Goal: Task Accomplishment & Management: Manage account settings

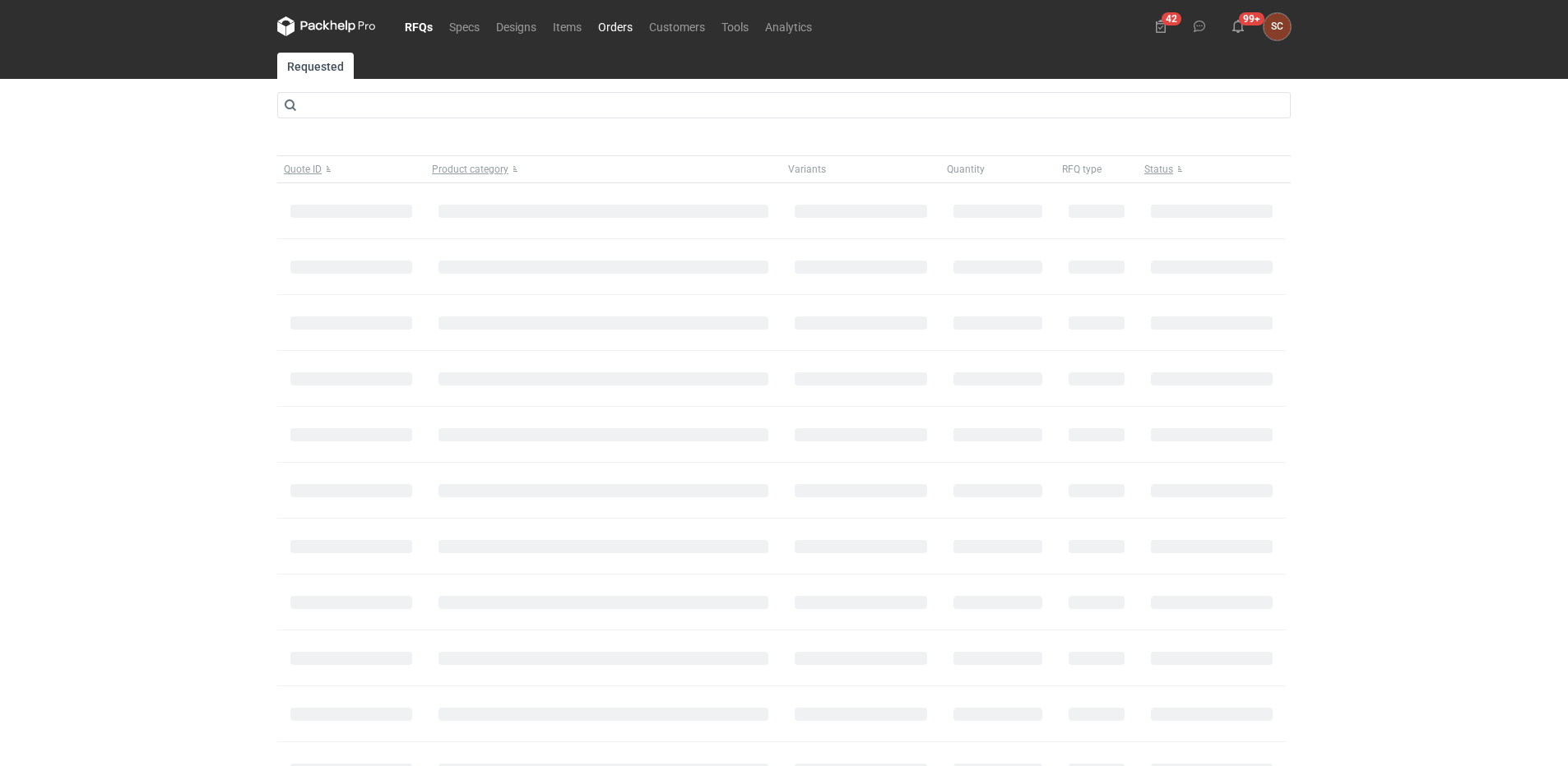
click at [594, 21] on link "Orders" at bounding box center [615, 25] width 51 height 20
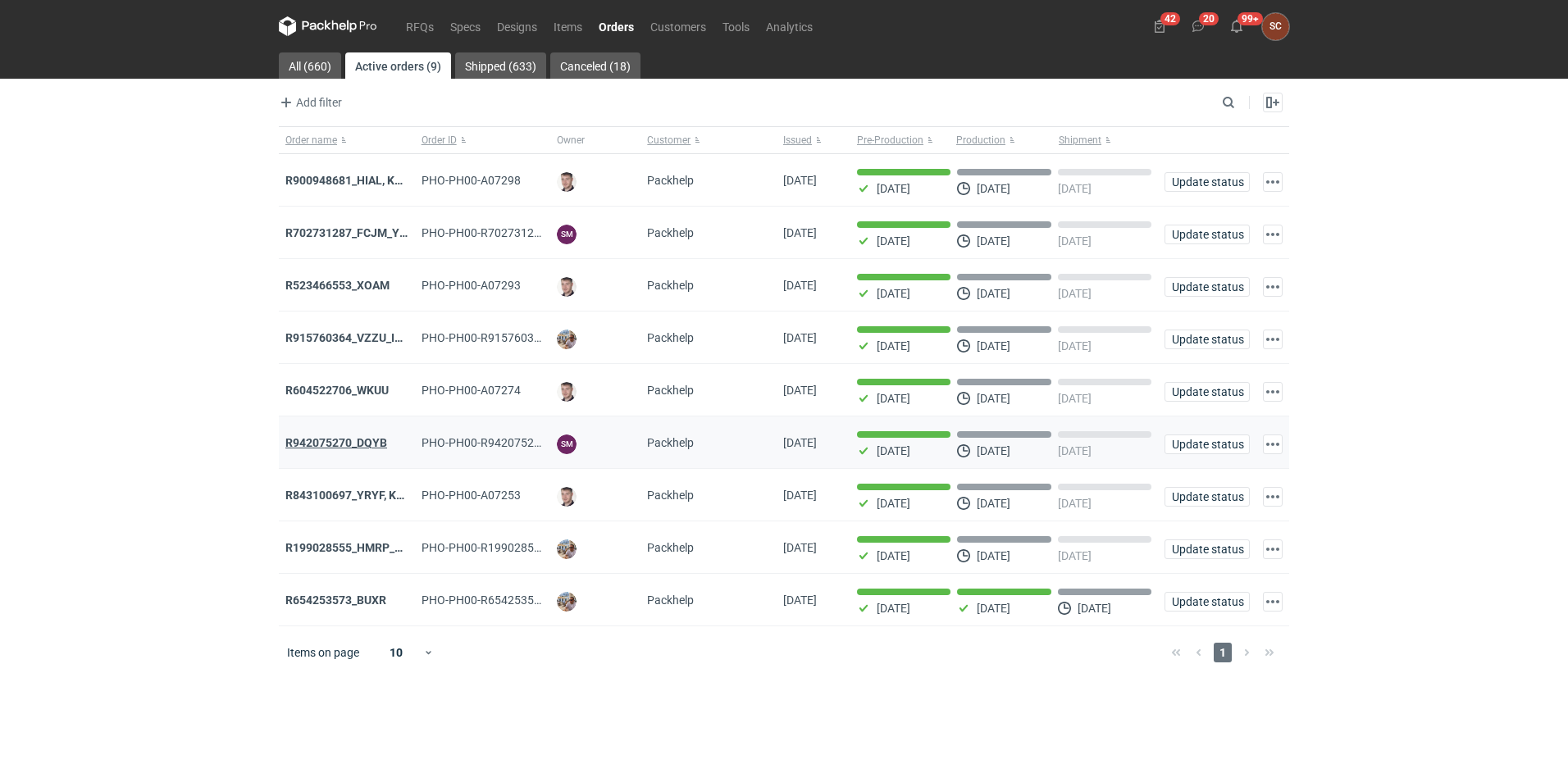
click at [366, 447] on strong "R942075270_DQYB" at bounding box center [336, 443] width 102 height 14
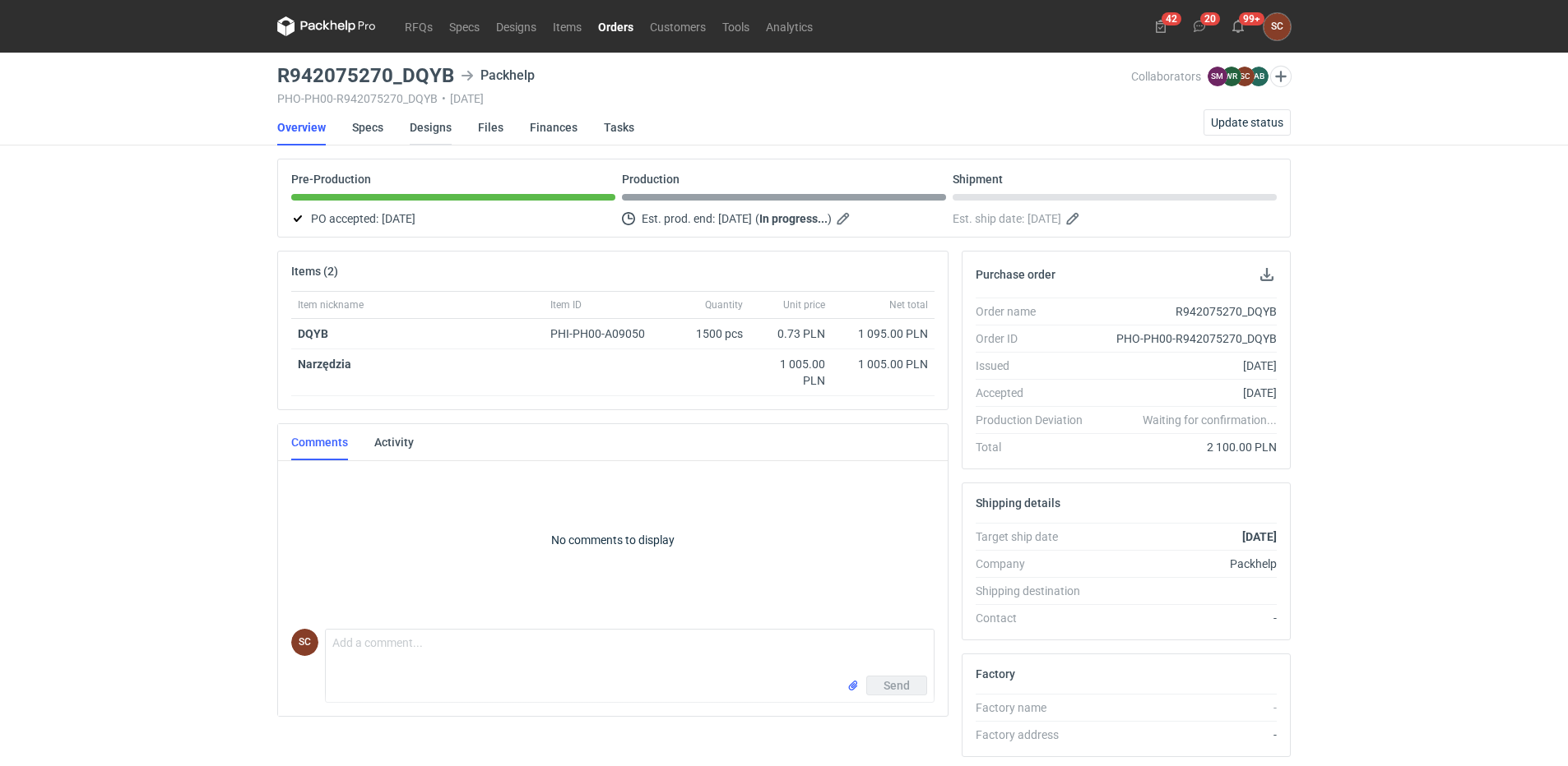
click at [433, 128] on link "Designs" at bounding box center [430, 127] width 42 height 36
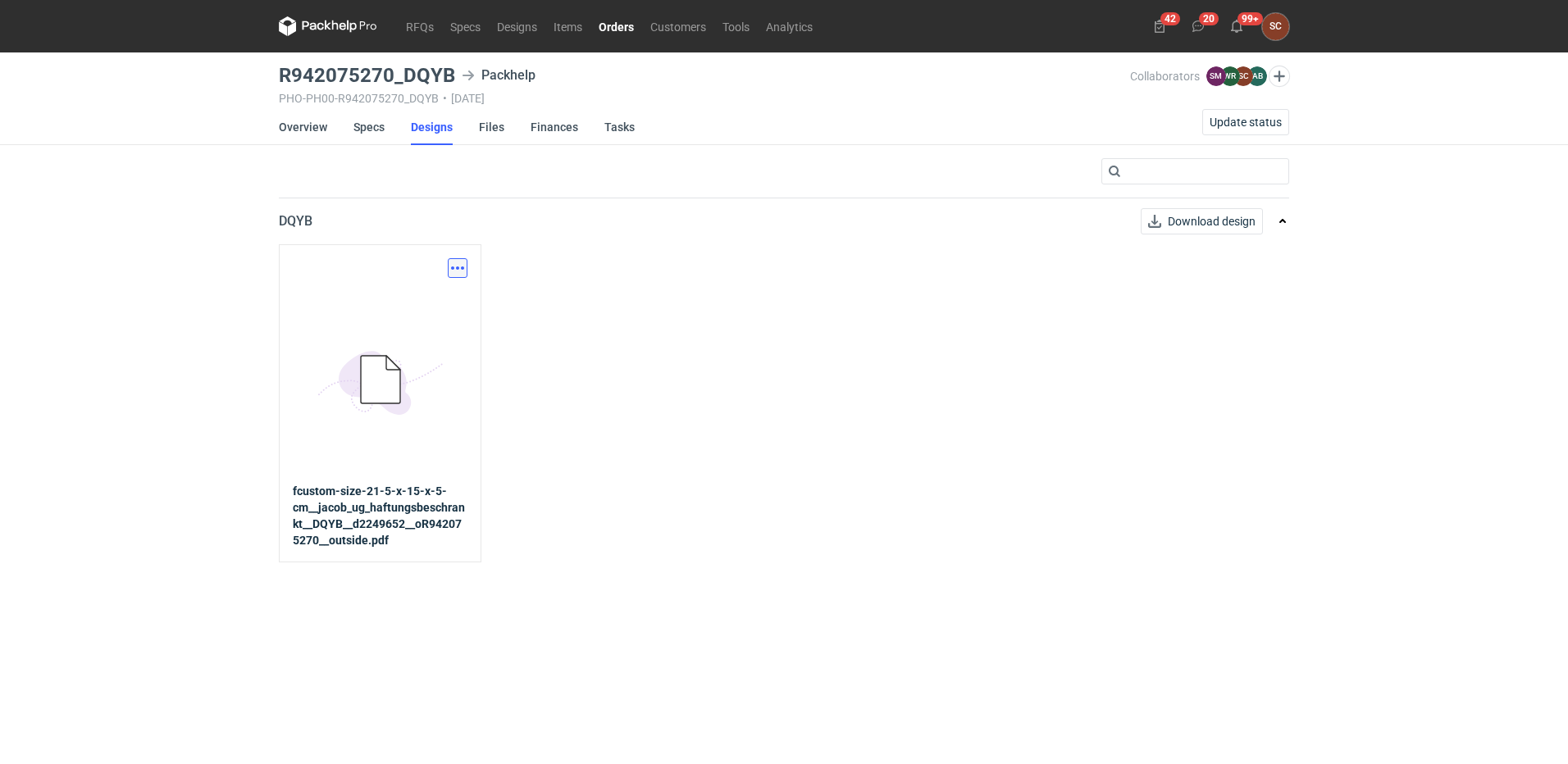
click at [465, 269] on button "button" at bounding box center [457, 267] width 19 height 19
click at [419, 302] on link "Download design part" at bounding box center [385, 304] width 151 height 26
click at [301, 134] on link "Overview" at bounding box center [303, 127] width 48 height 36
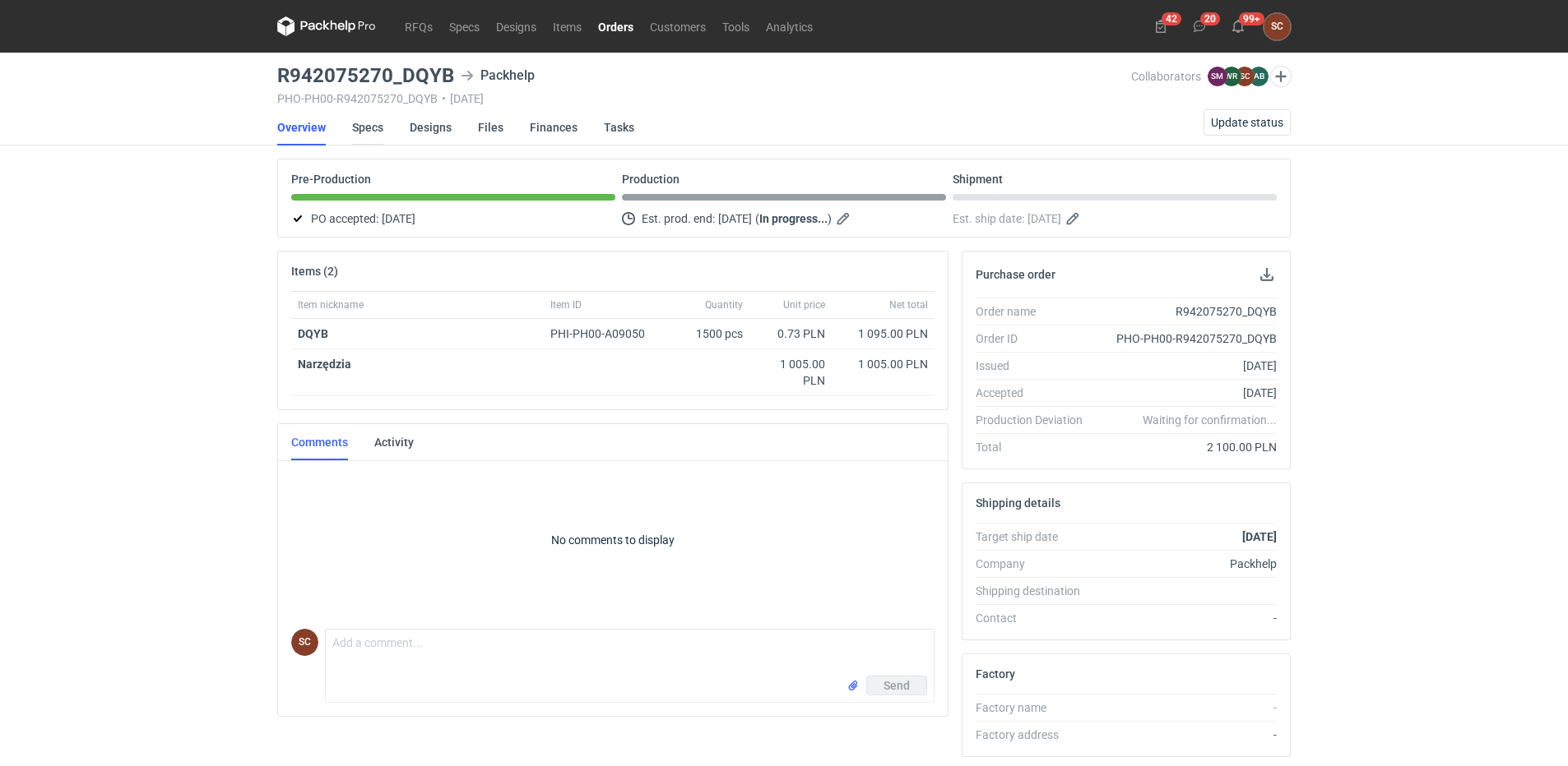
click at [362, 136] on link "Specs" at bounding box center [367, 127] width 31 height 36
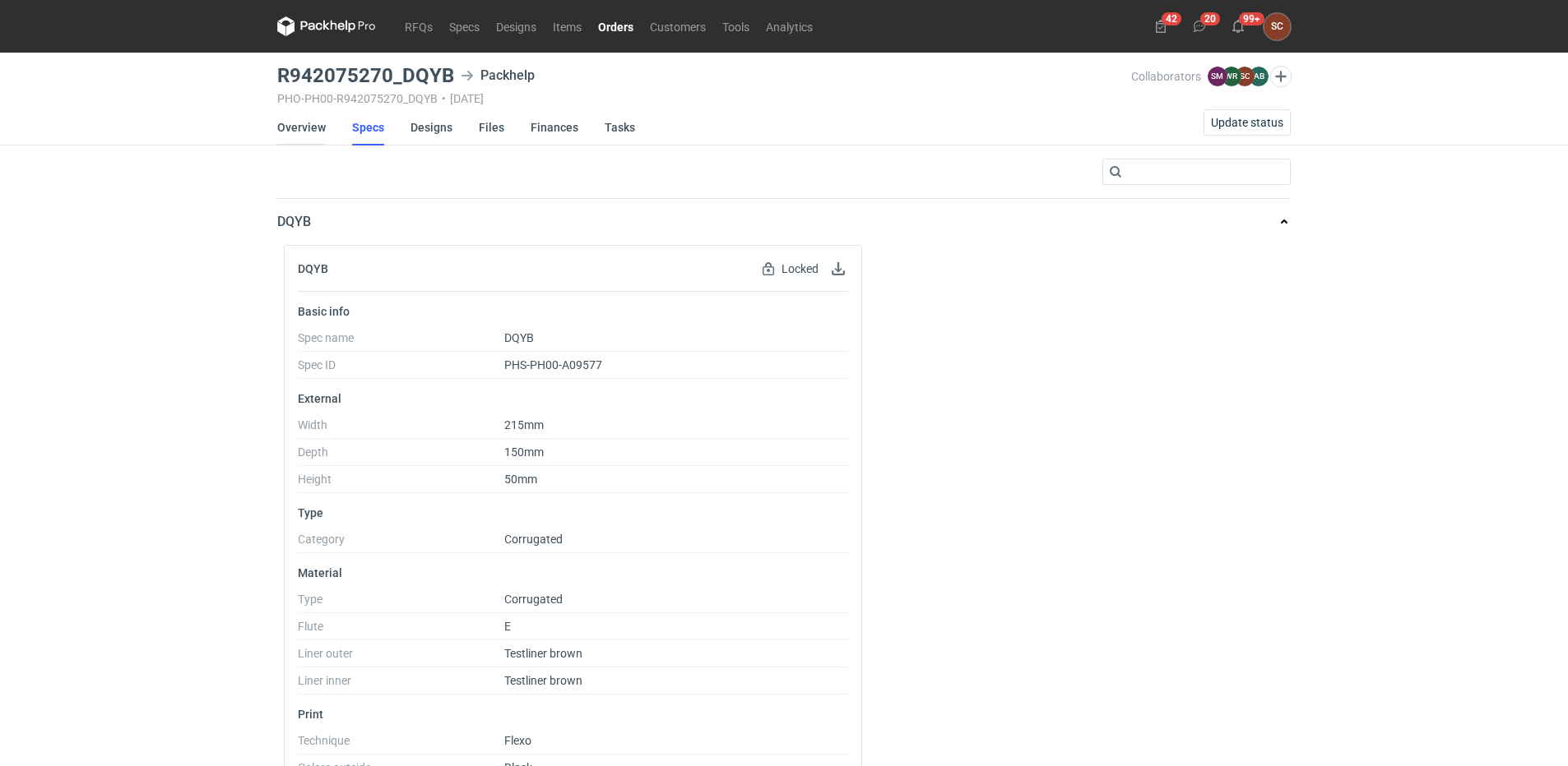
click at [309, 120] on link "Overview" at bounding box center [301, 127] width 48 height 36
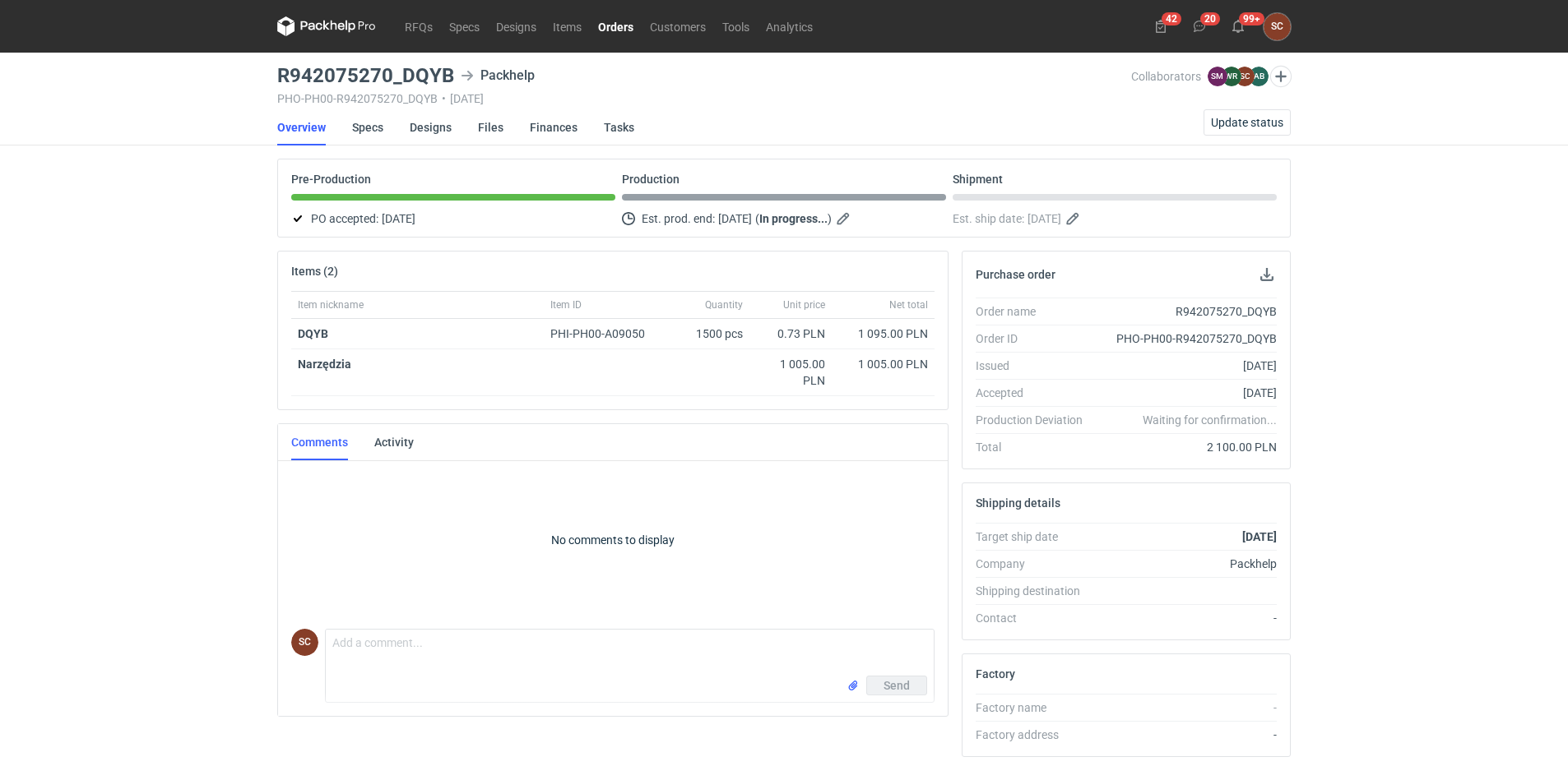
click at [611, 20] on link "Orders" at bounding box center [615, 25] width 52 height 20
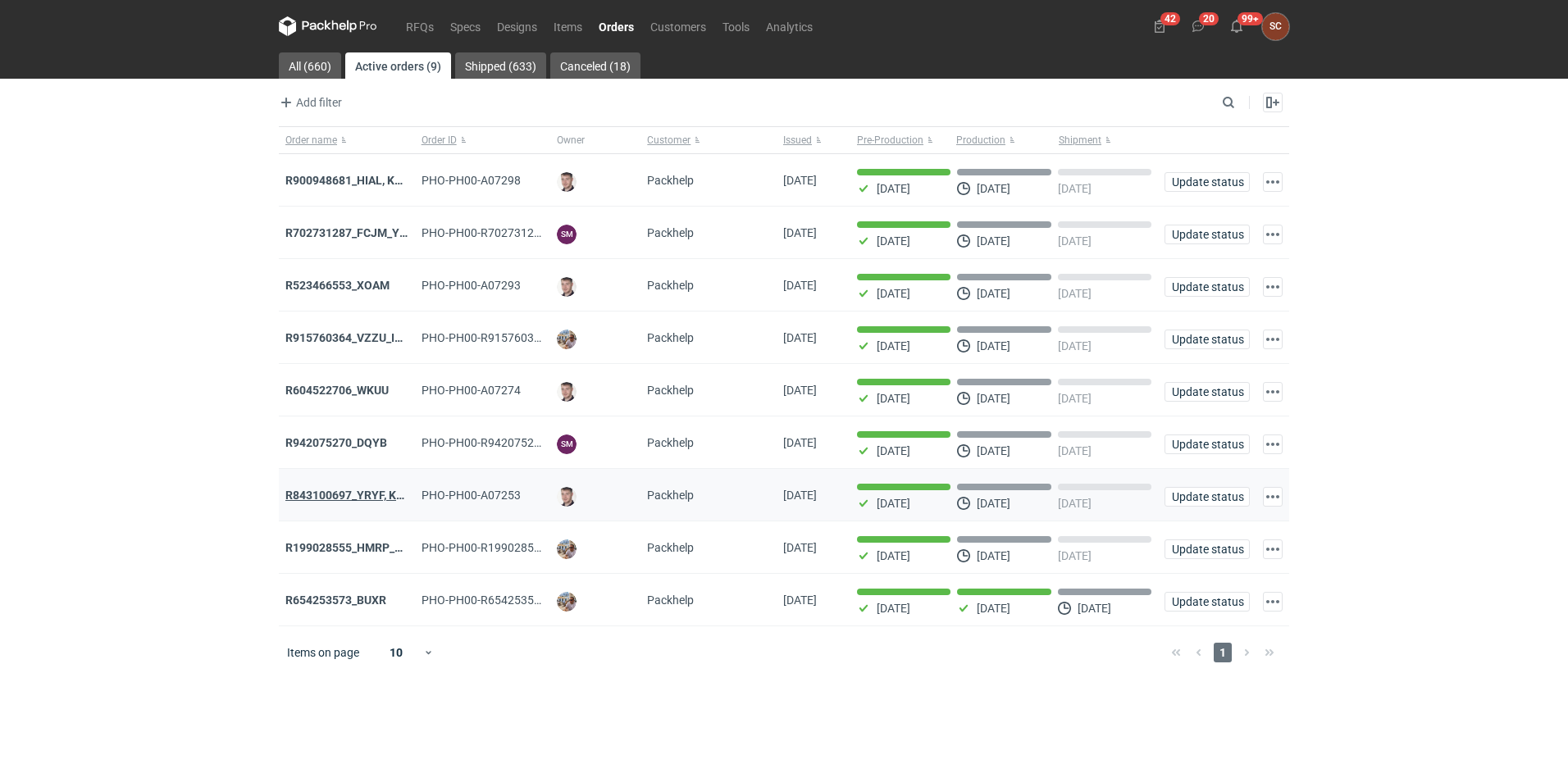
click at [339, 497] on strong "R843100697_YRYF, KUZP" at bounding box center [351, 496] width 133 height 14
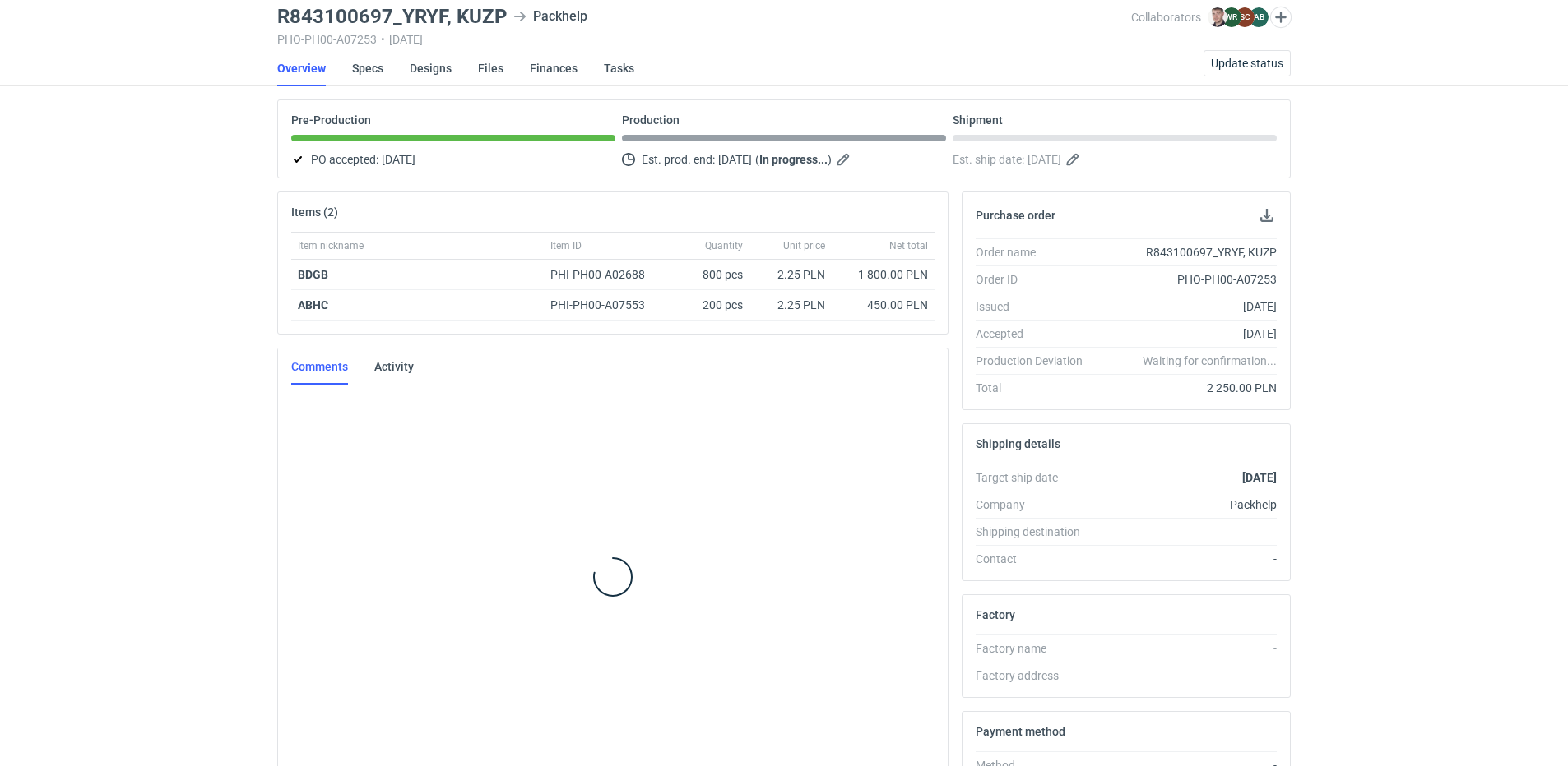
scroll to position [56, 0]
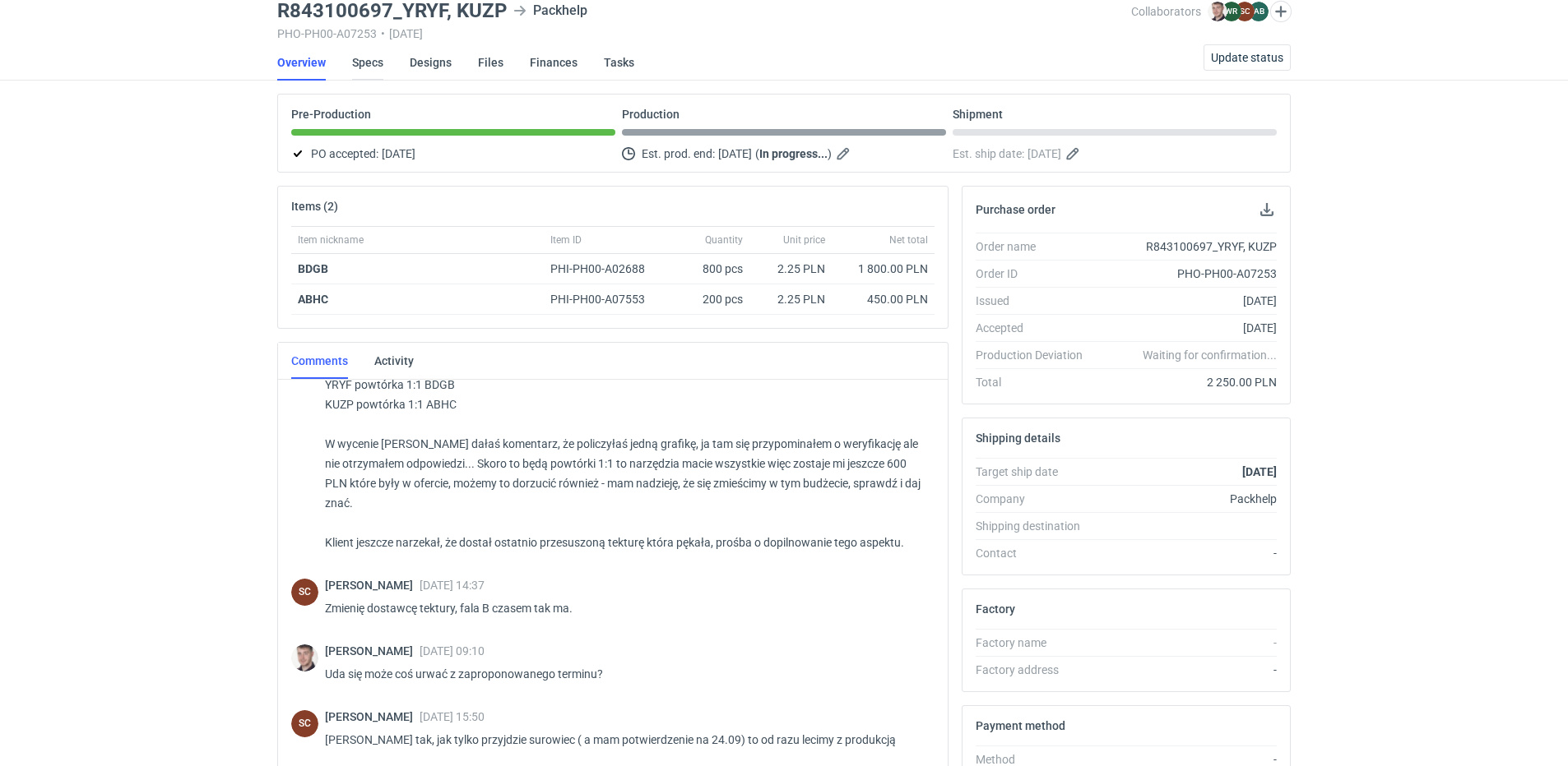
click at [371, 66] on link "Specs" at bounding box center [367, 62] width 31 height 36
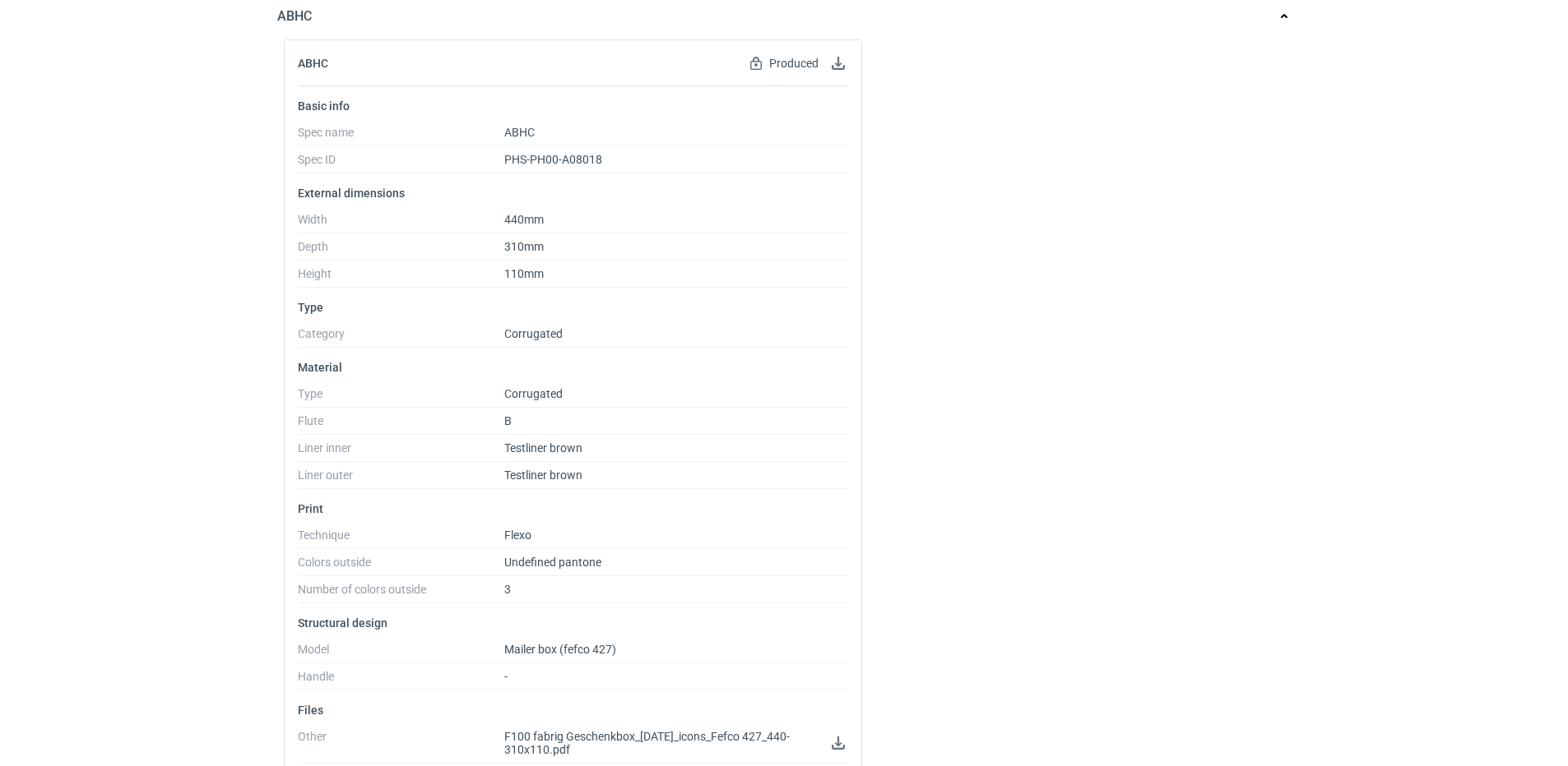
scroll to position [1048, 0]
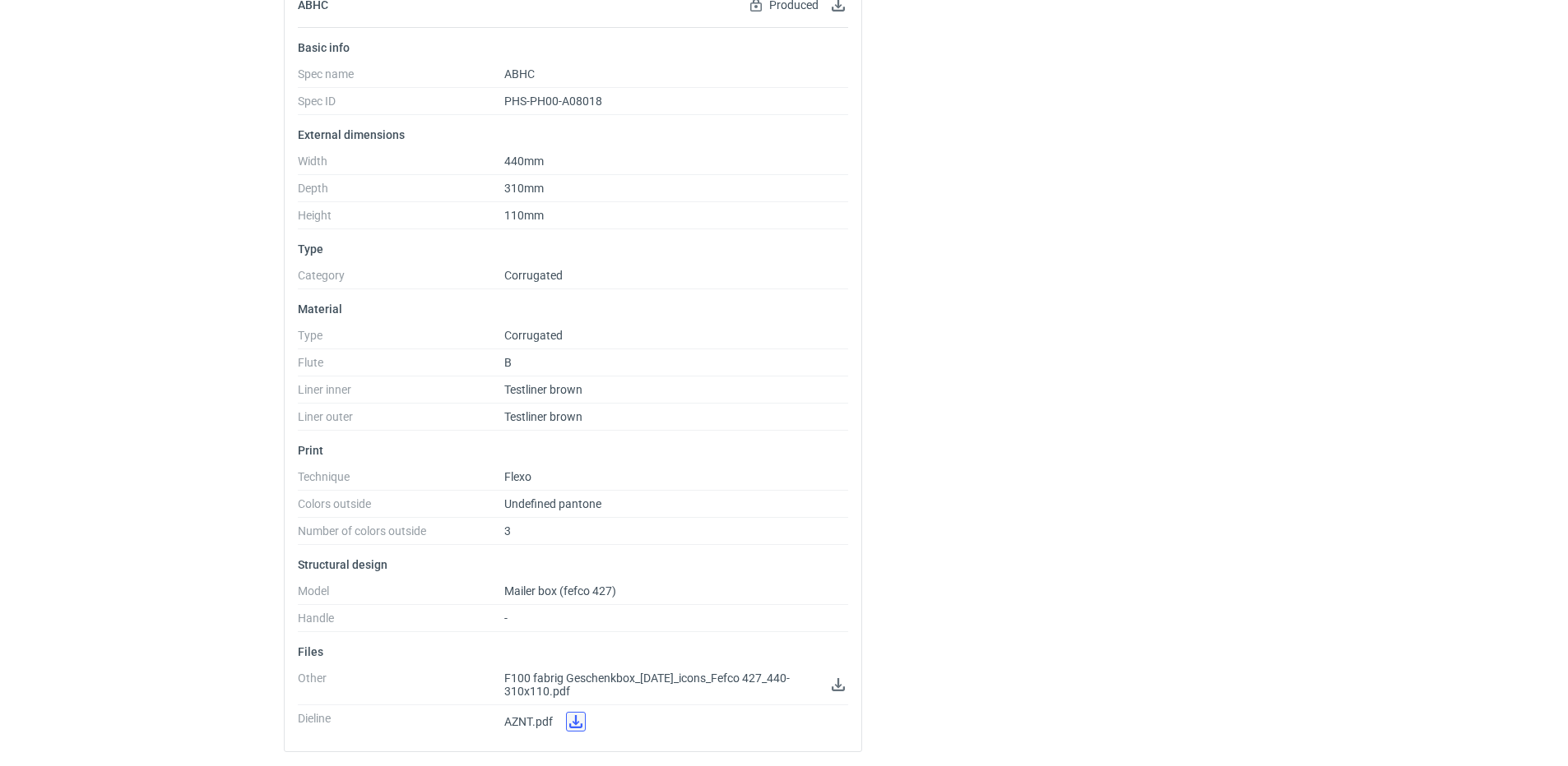
click at [575, 724] on link at bounding box center [575, 721] width 20 height 20
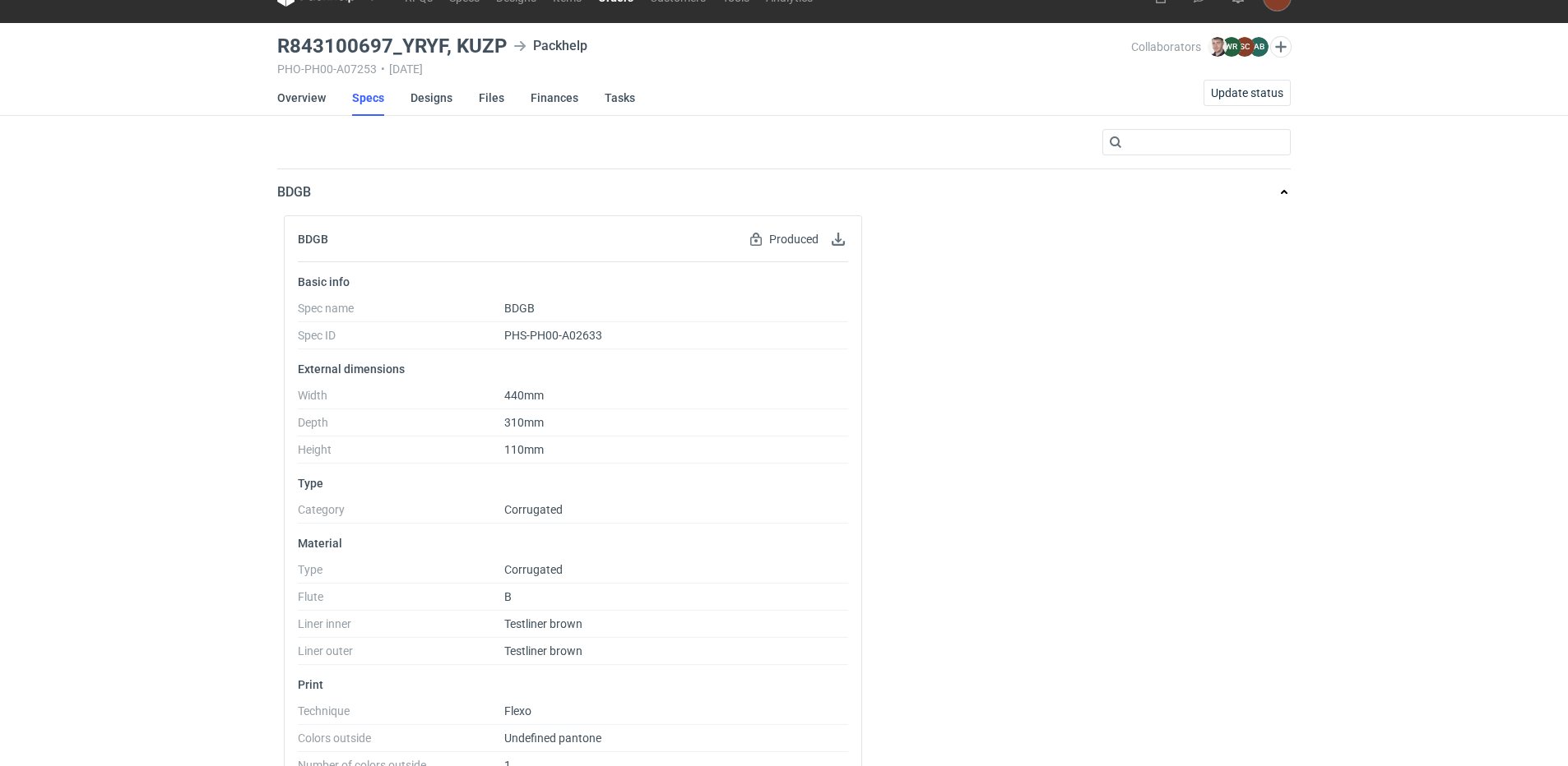
scroll to position [0, 0]
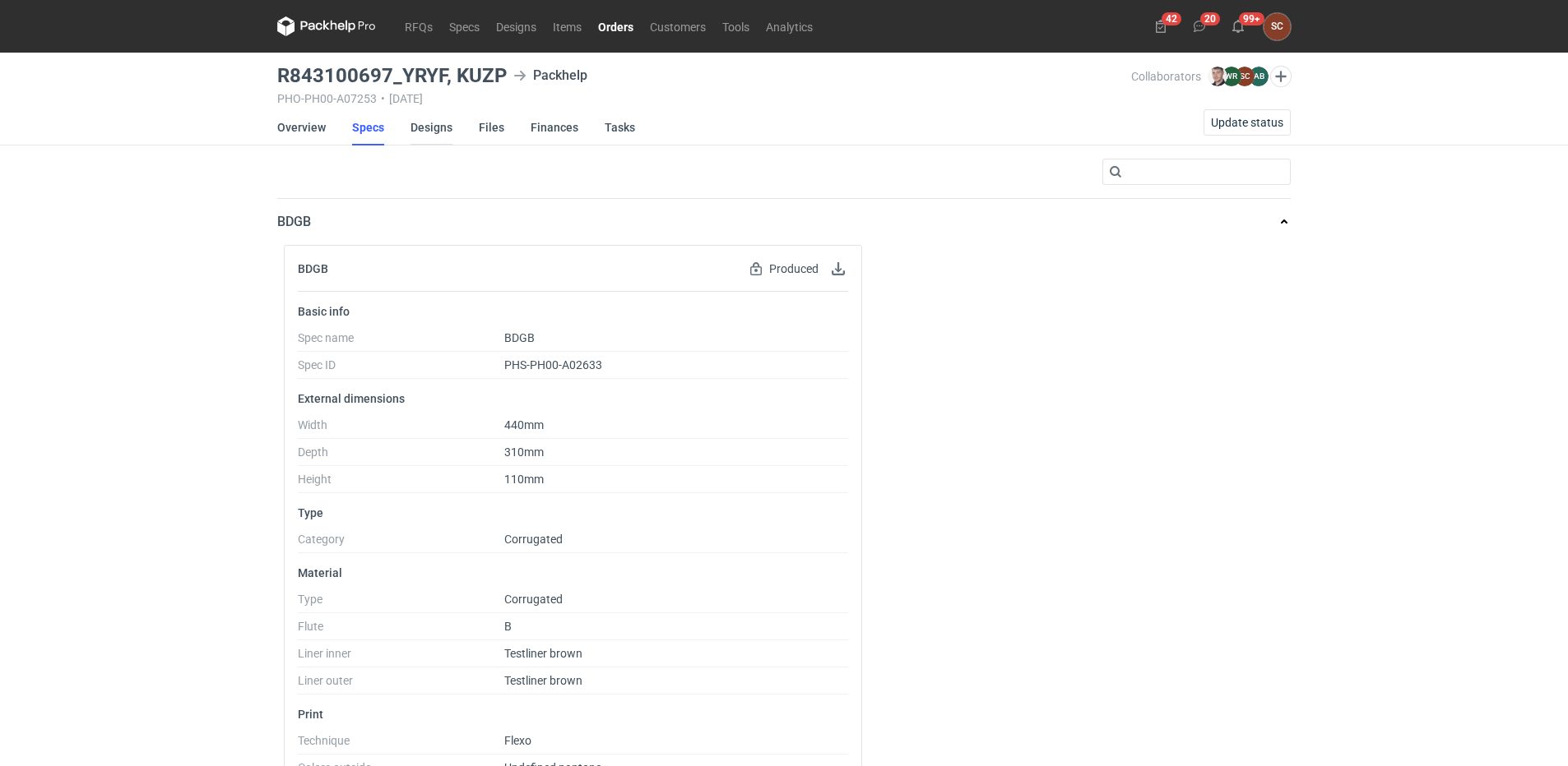
click at [429, 129] on link "Designs" at bounding box center [431, 127] width 42 height 36
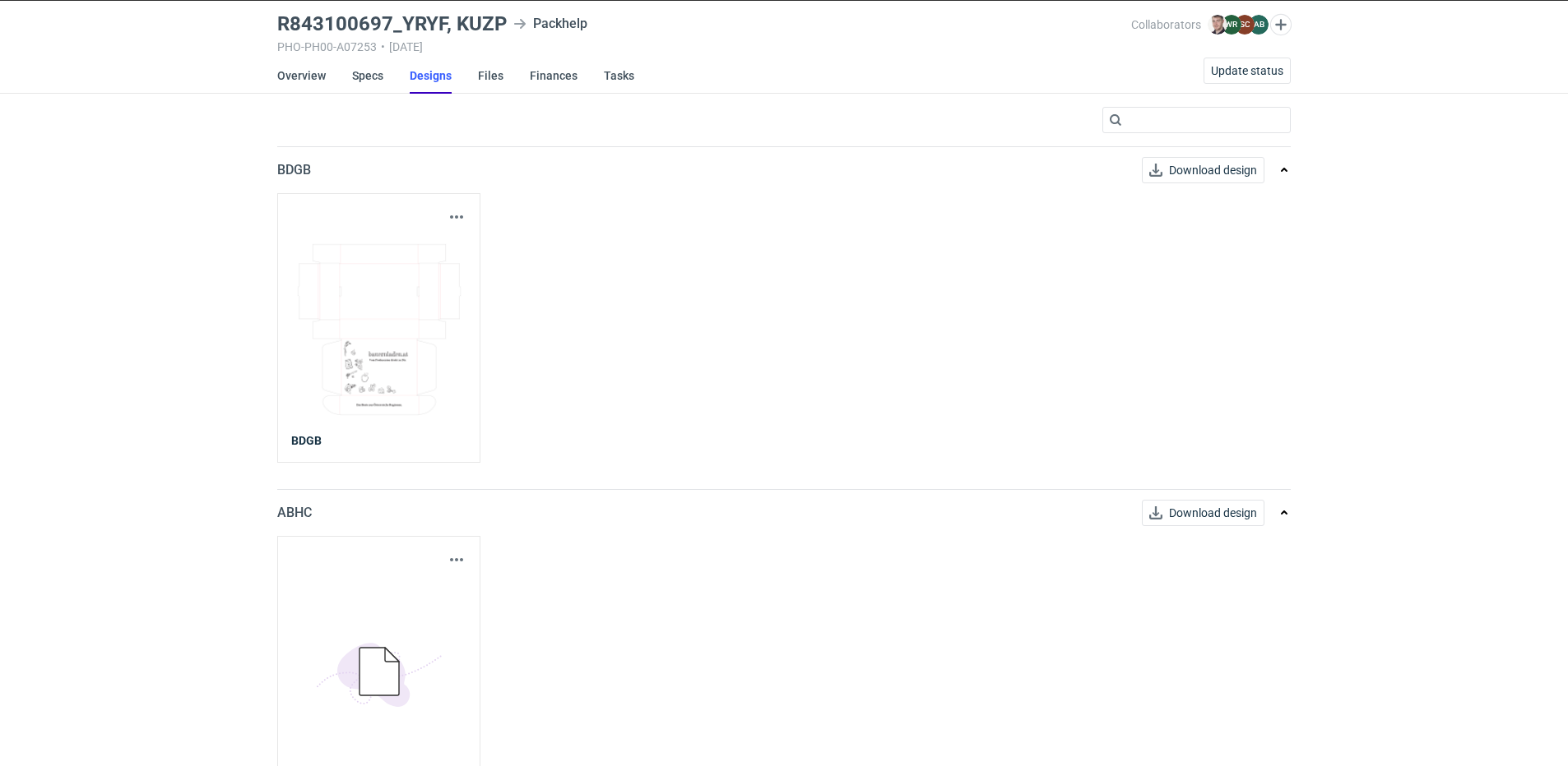
scroll to position [108, 0]
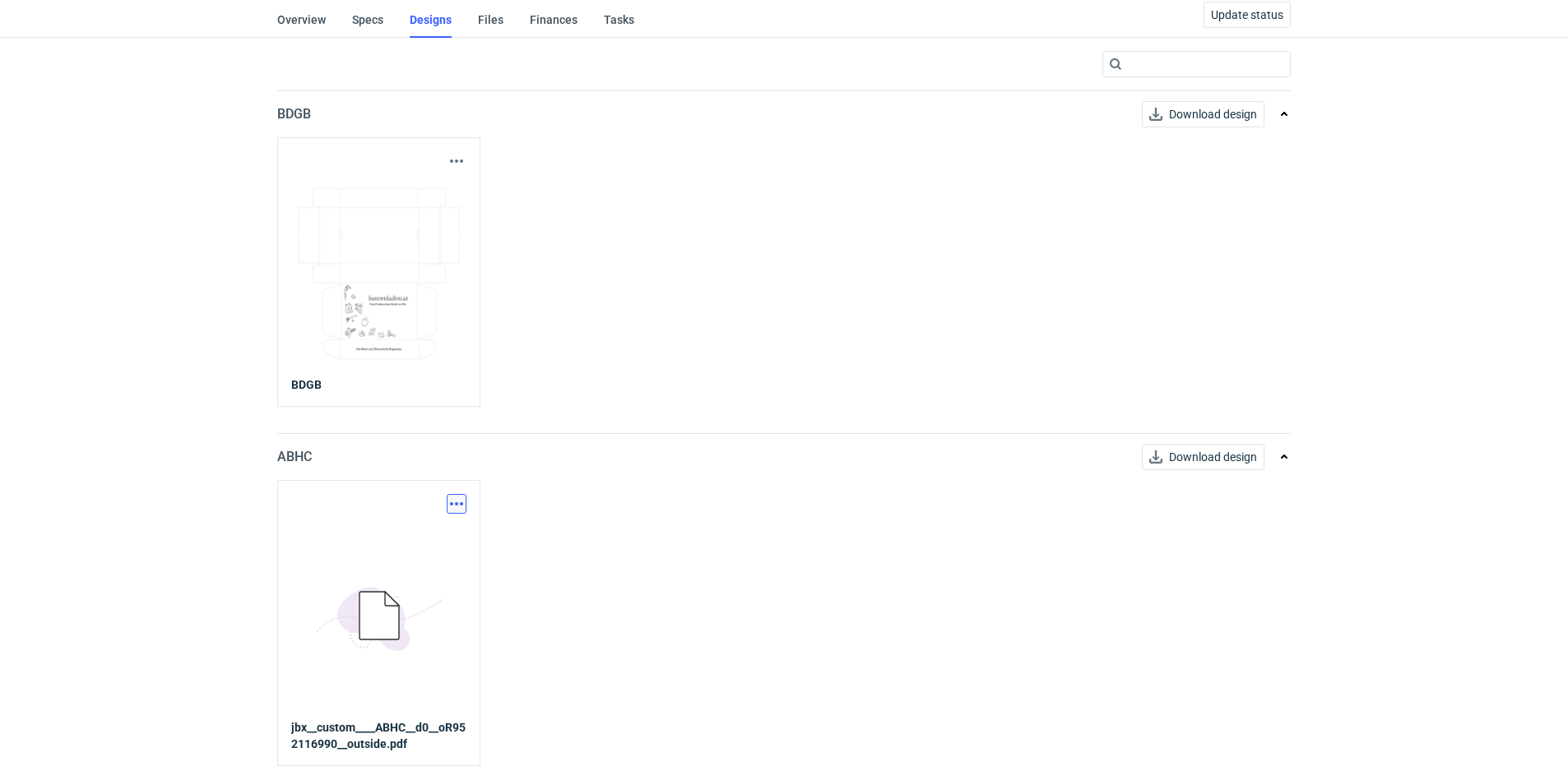
click at [456, 506] on button "button" at bounding box center [456, 504] width 20 height 20
click at [422, 542] on link "Download design part" at bounding box center [384, 540] width 151 height 26
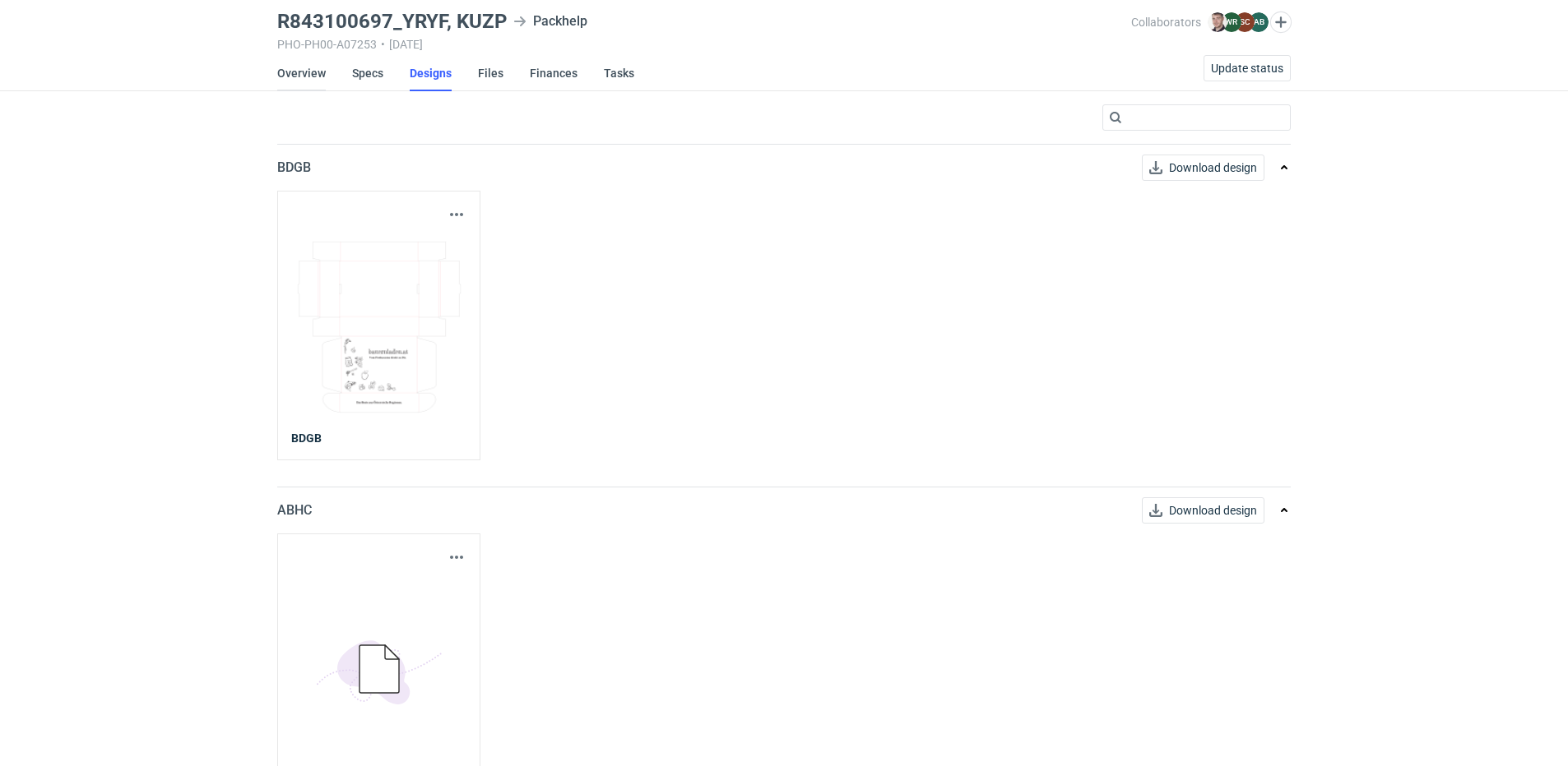
scroll to position [0, 0]
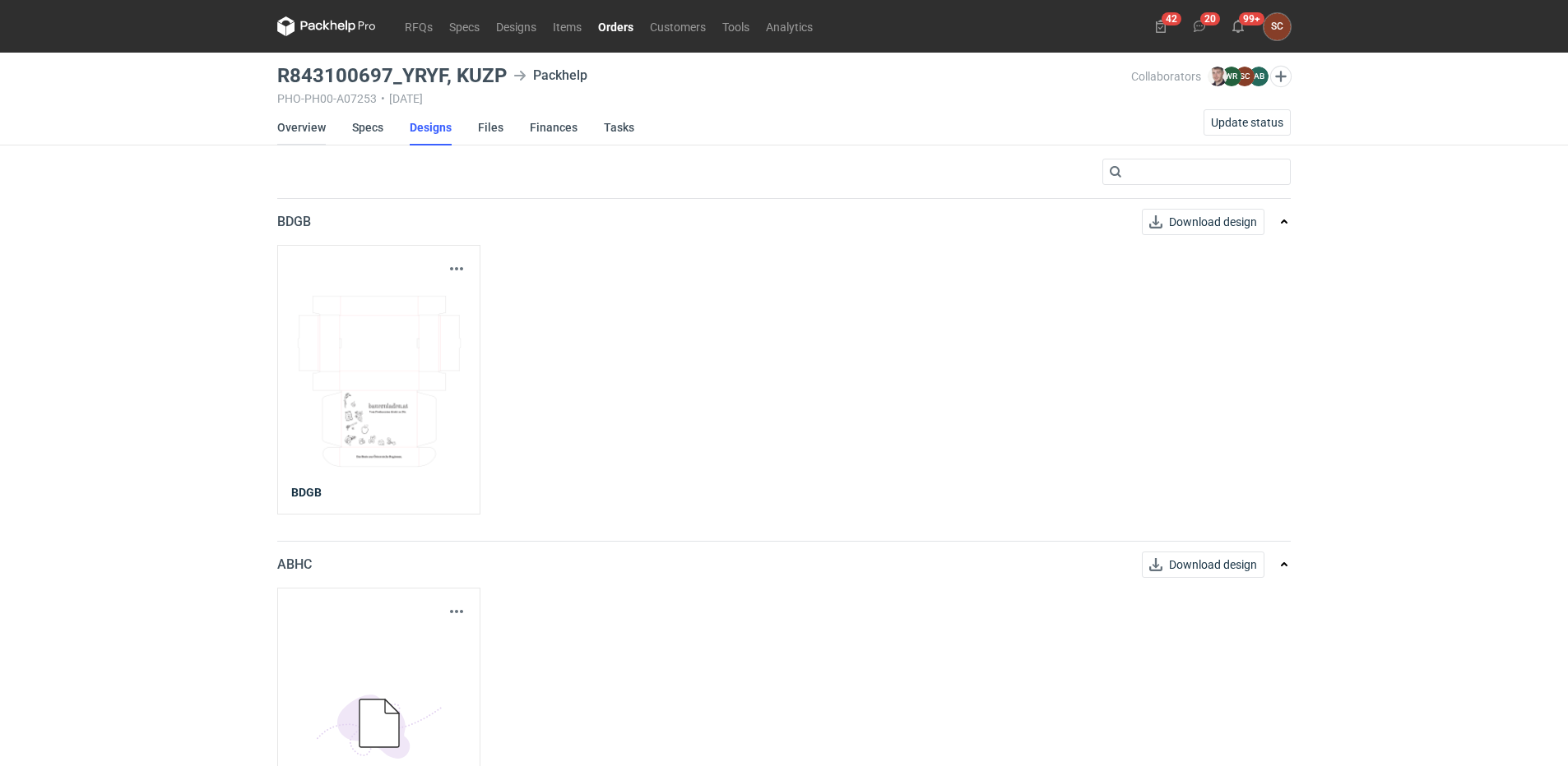
click at [315, 125] on link "Overview" at bounding box center [301, 127] width 48 height 36
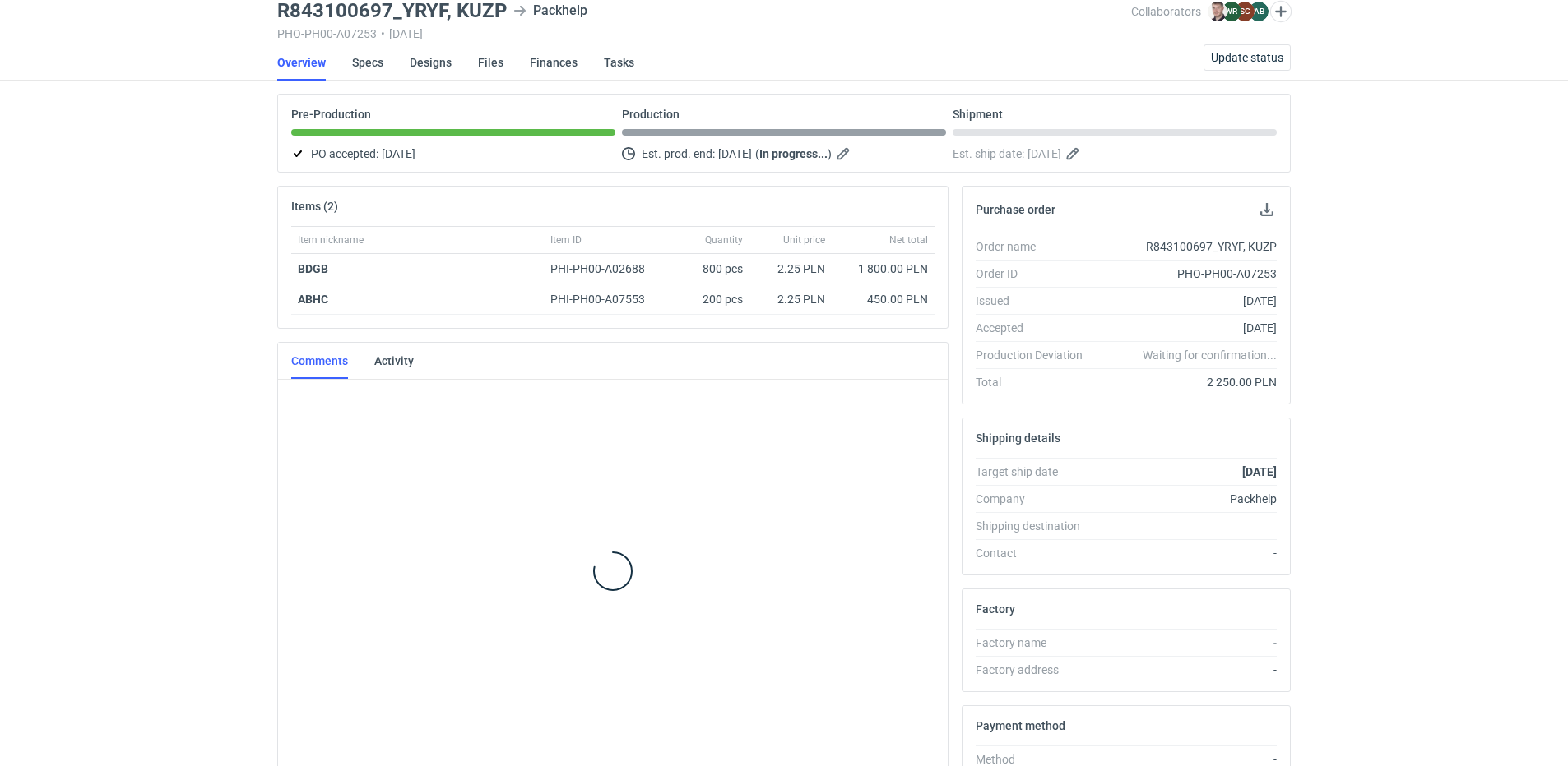
scroll to position [56, 0]
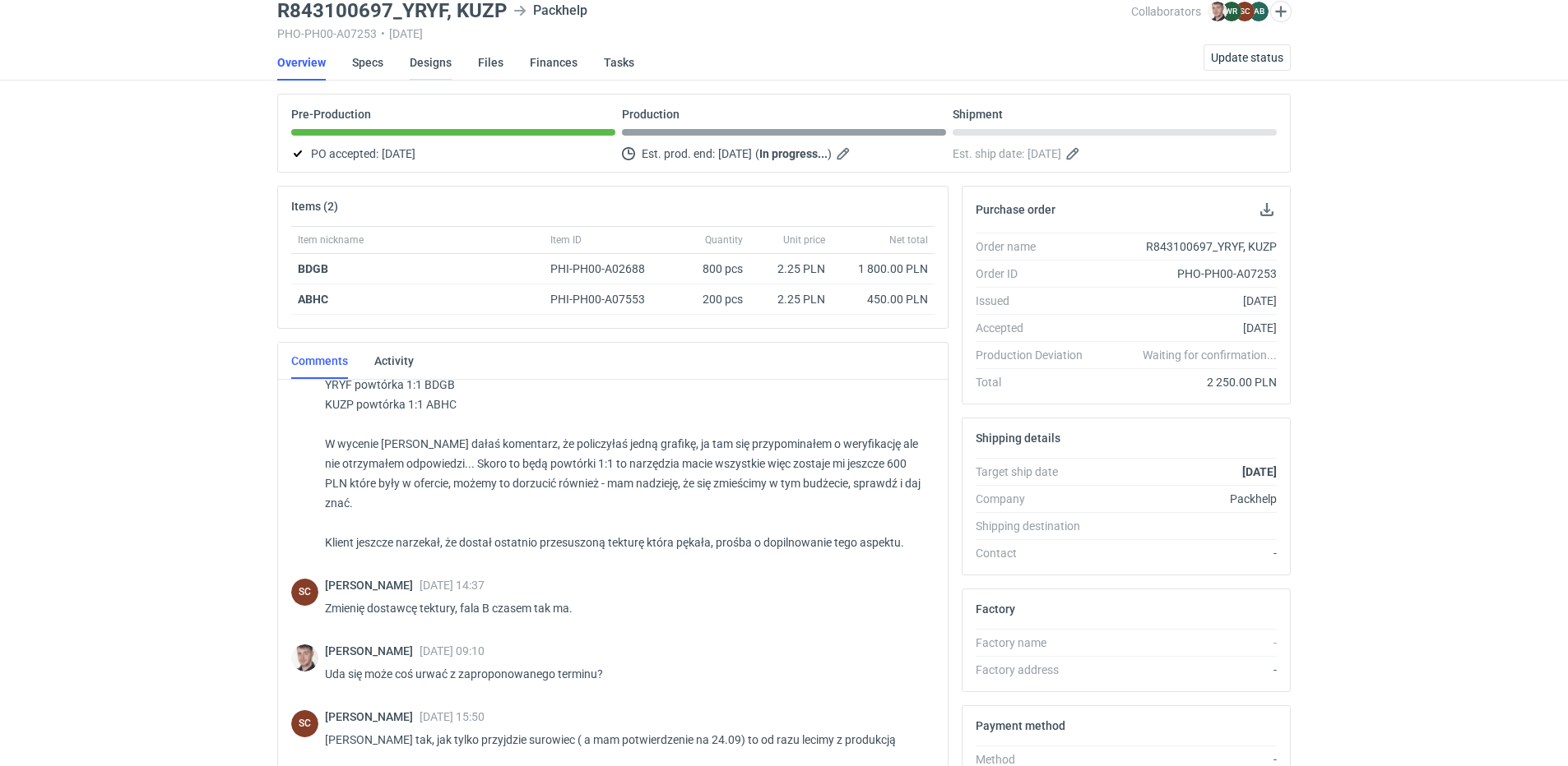
click at [425, 64] on link "Designs" at bounding box center [430, 62] width 42 height 36
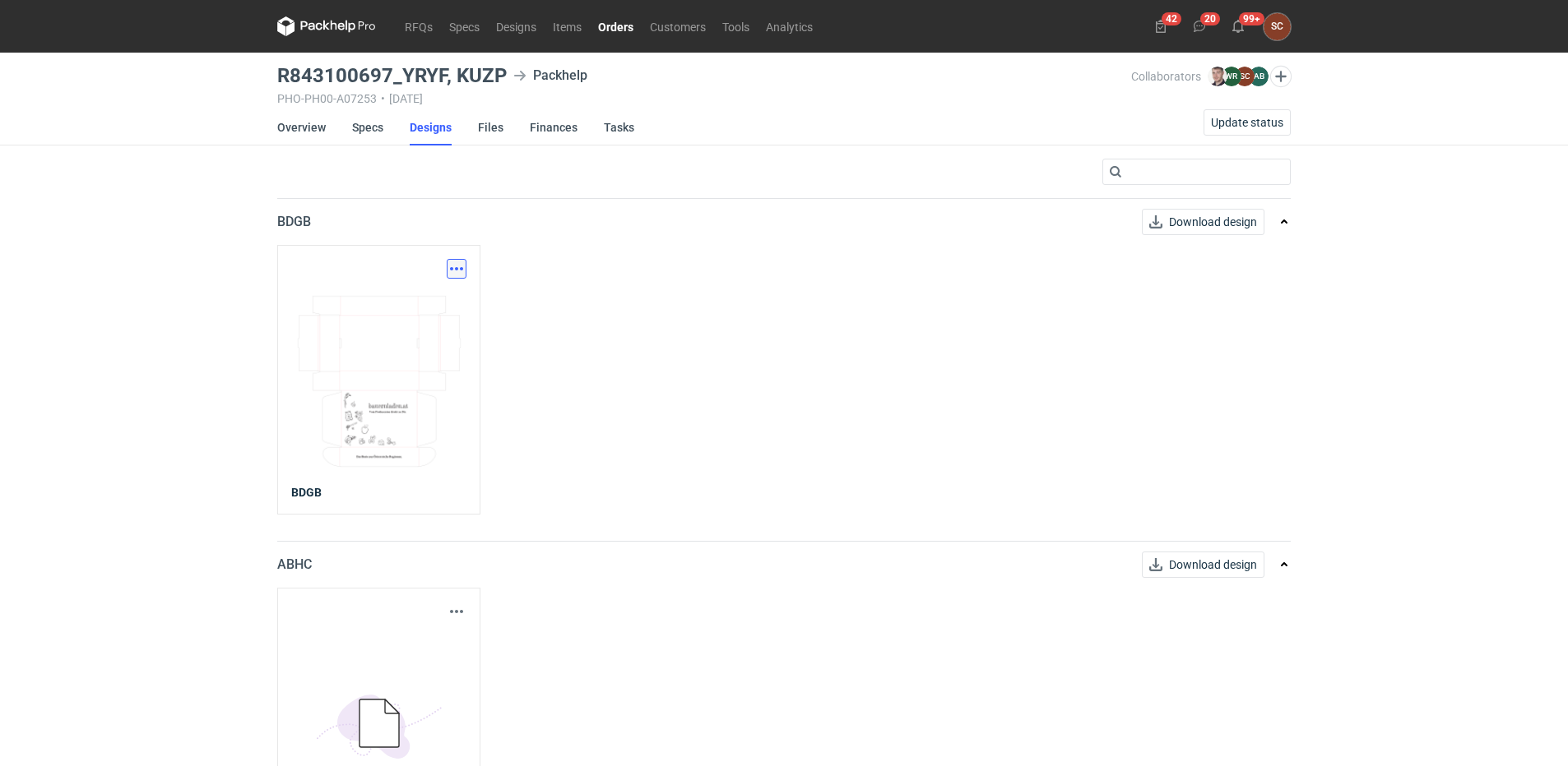
click at [455, 271] on button "button" at bounding box center [456, 268] width 20 height 20
click at [426, 305] on link "Download design part" at bounding box center [384, 305] width 151 height 26
click at [731, 294] on div "Download design part BDGB" at bounding box center [784, 379] width 1013 height 269
click at [306, 117] on link "Overview" at bounding box center [301, 127] width 48 height 36
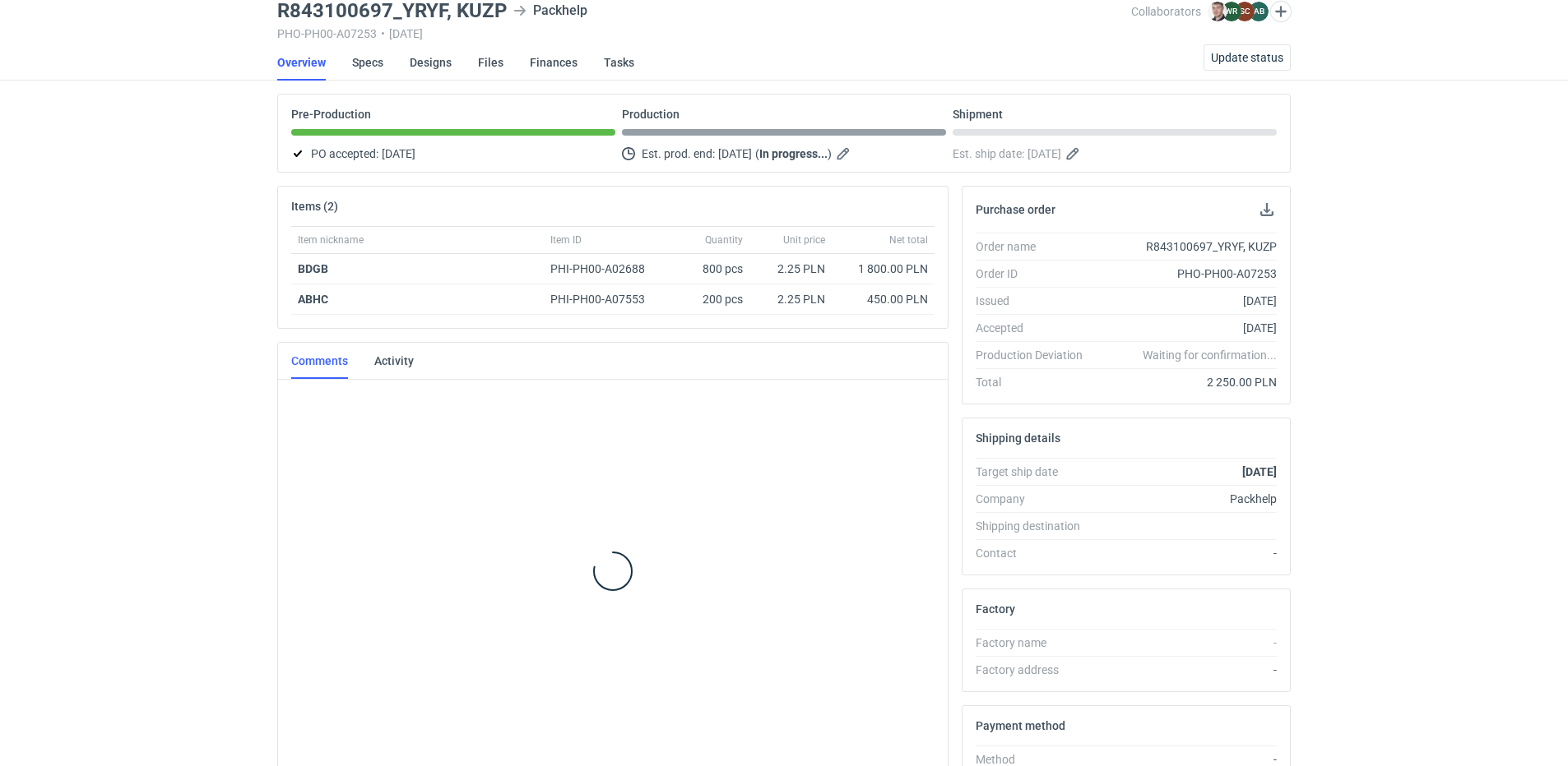
scroll to position [56, 0]
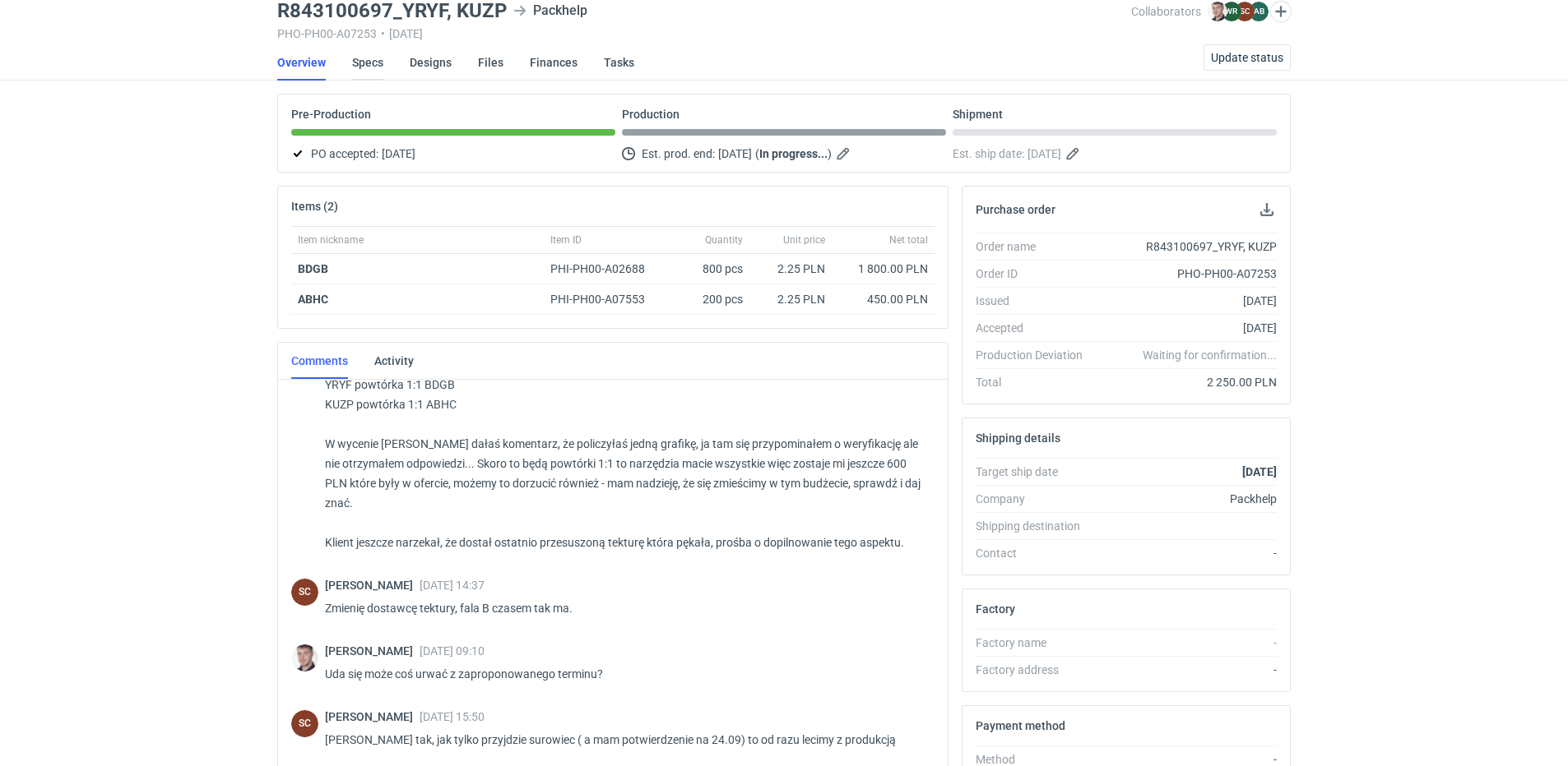
click at [360, 64] on link "Specs" at bounding box center [367, 62] width 31 height 36
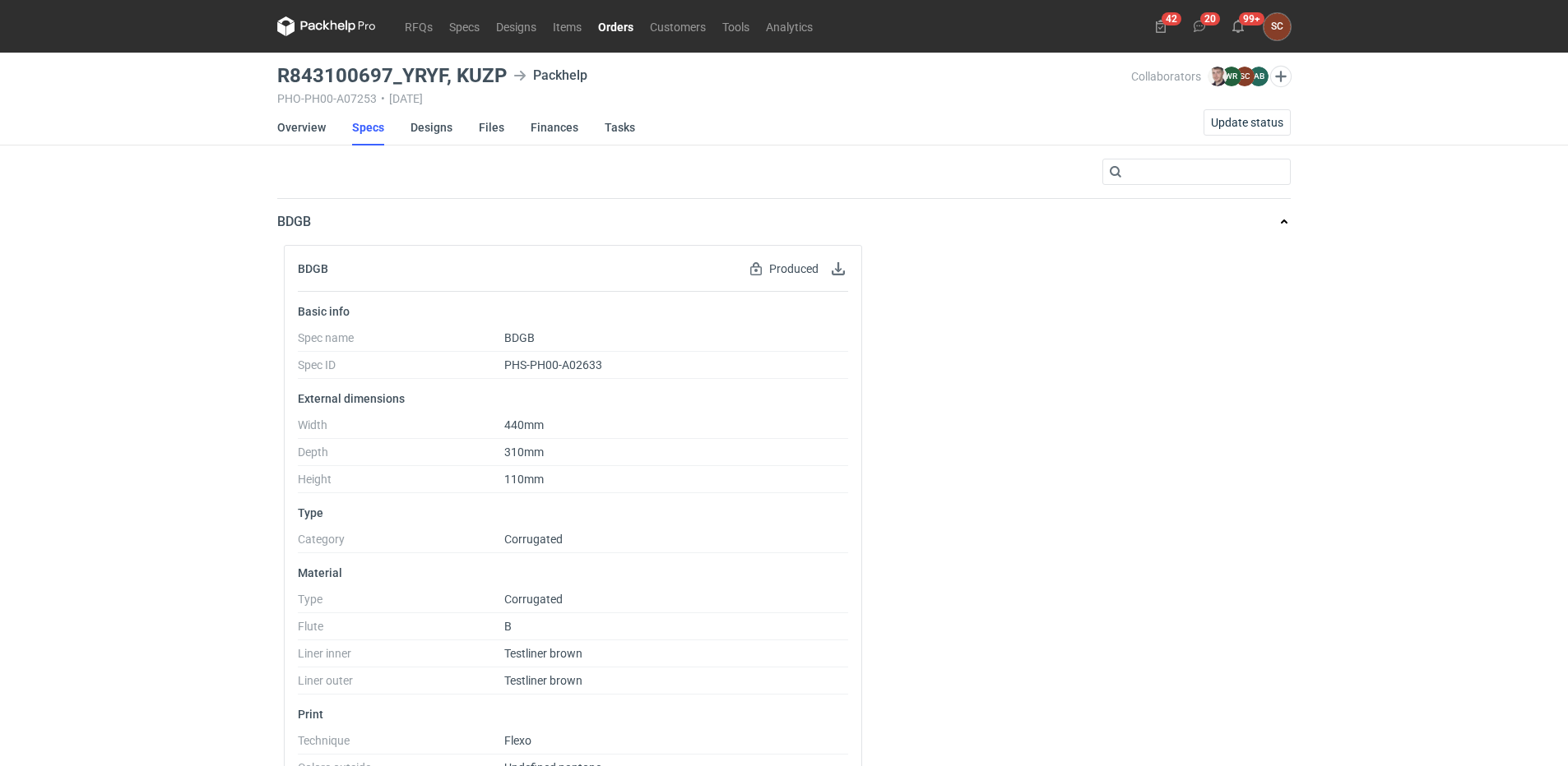
click at [615, 24] on link "Orders" at bounding box center [615, 25] width 52 height 20
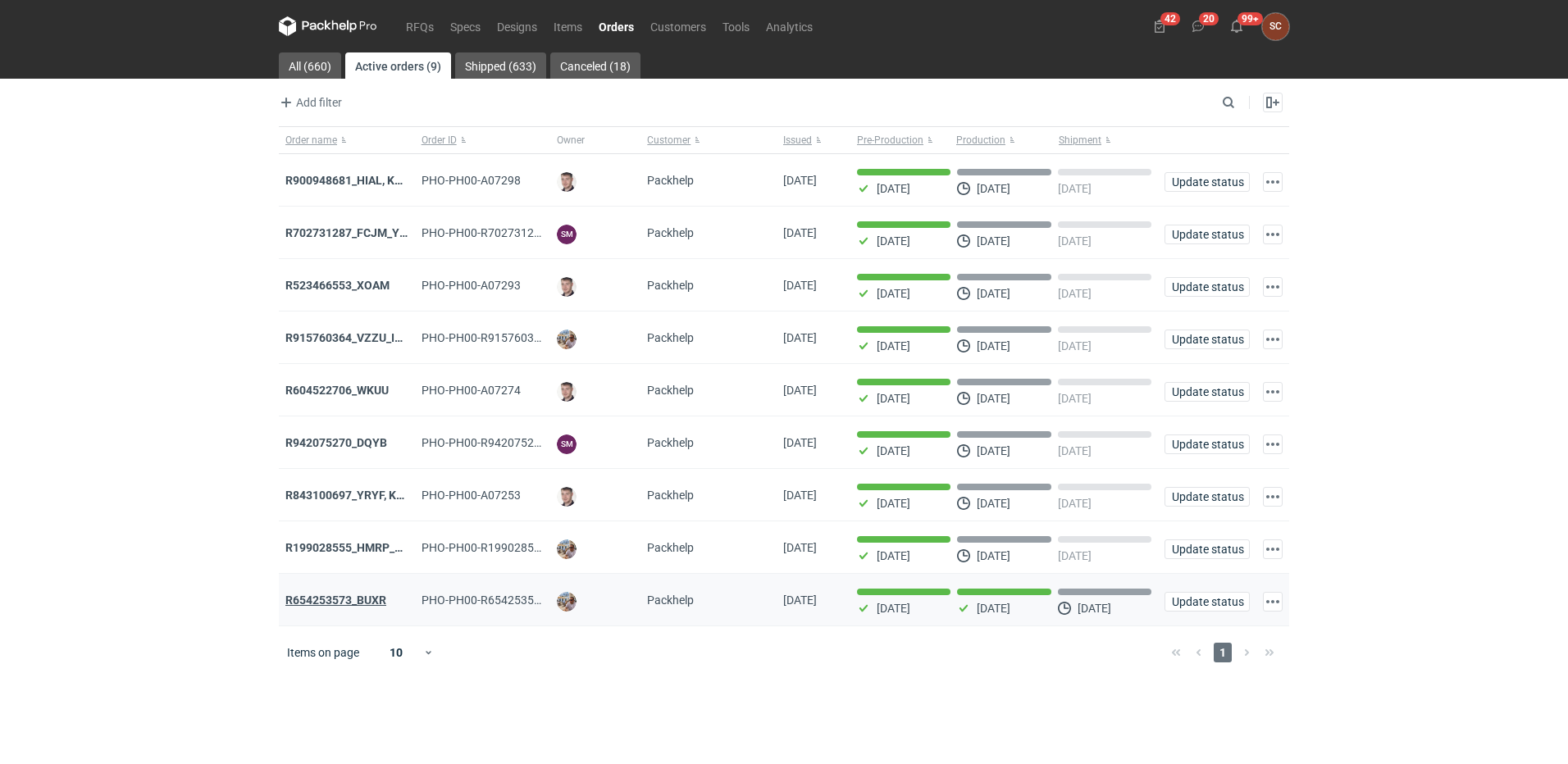
click at [378, 604] on strong "R654253573_BUXR" at bounding box center [335, 601] width 101 height 14
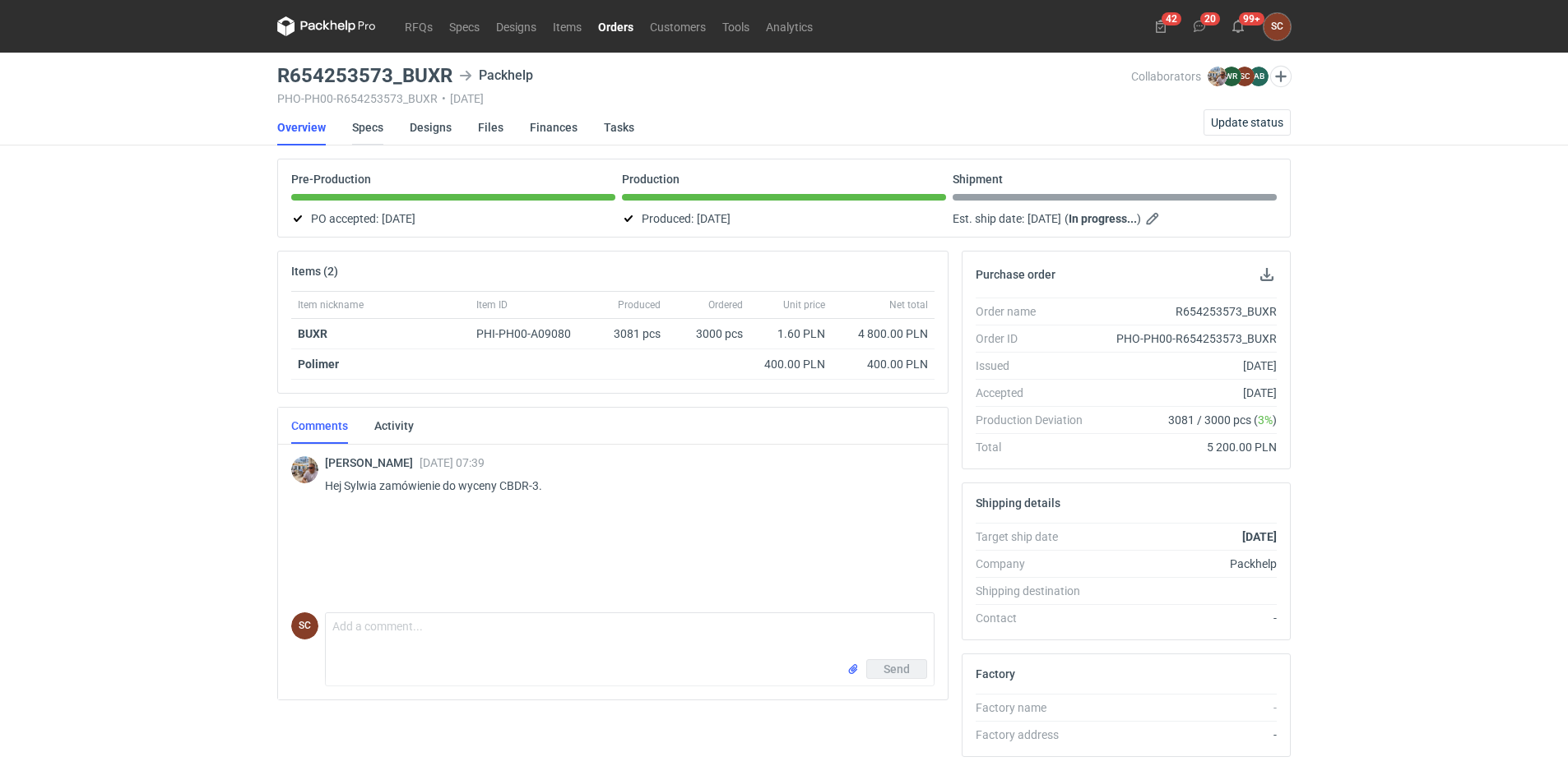
click at [356, 130] on link "Specs" at bounding box center [367, 127] width 31 height 36
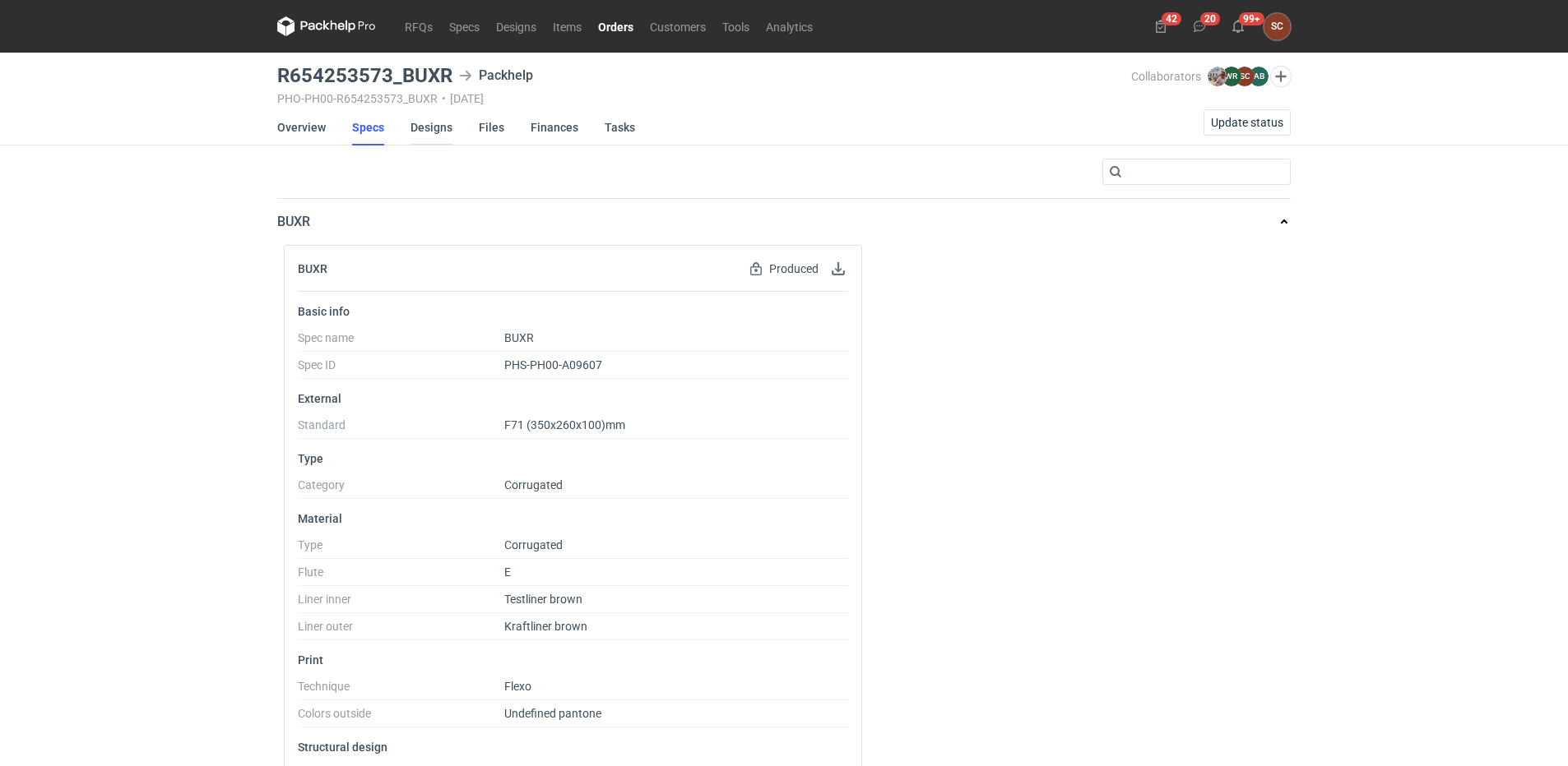
click at [424, 127] on link "Designs" at bounding box center [431, 127] width 42 height 36
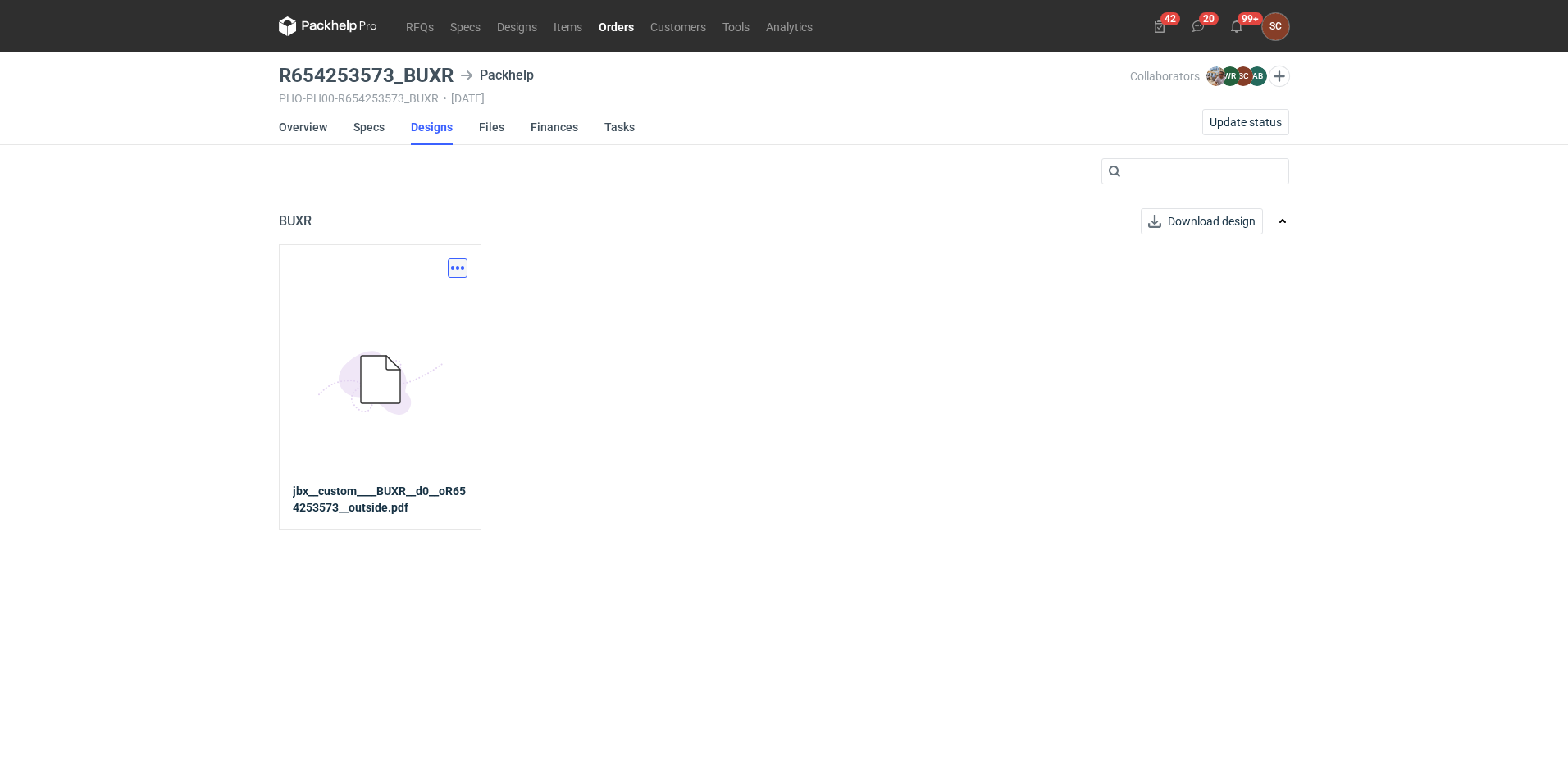
click at [465, 271] on button "button" at bounding box center [457, 267] width 19 height 19
click at [393, 294] on link "Download design part" at bounding box center [385, 304] width 151 height 26
click at [674, 272] on div "Download design part 5BD5AC33-3523-40E7-9262-1BFF0AD53D48@1x jbx__custom____BUX…" at bounding box center [784, 387] width 1010 height 284
click at [297, 126] on link "Overview" at bounding box center [303, 127] width 48 height 36
